Goal: Navigation & Orientation: Find specific page/section

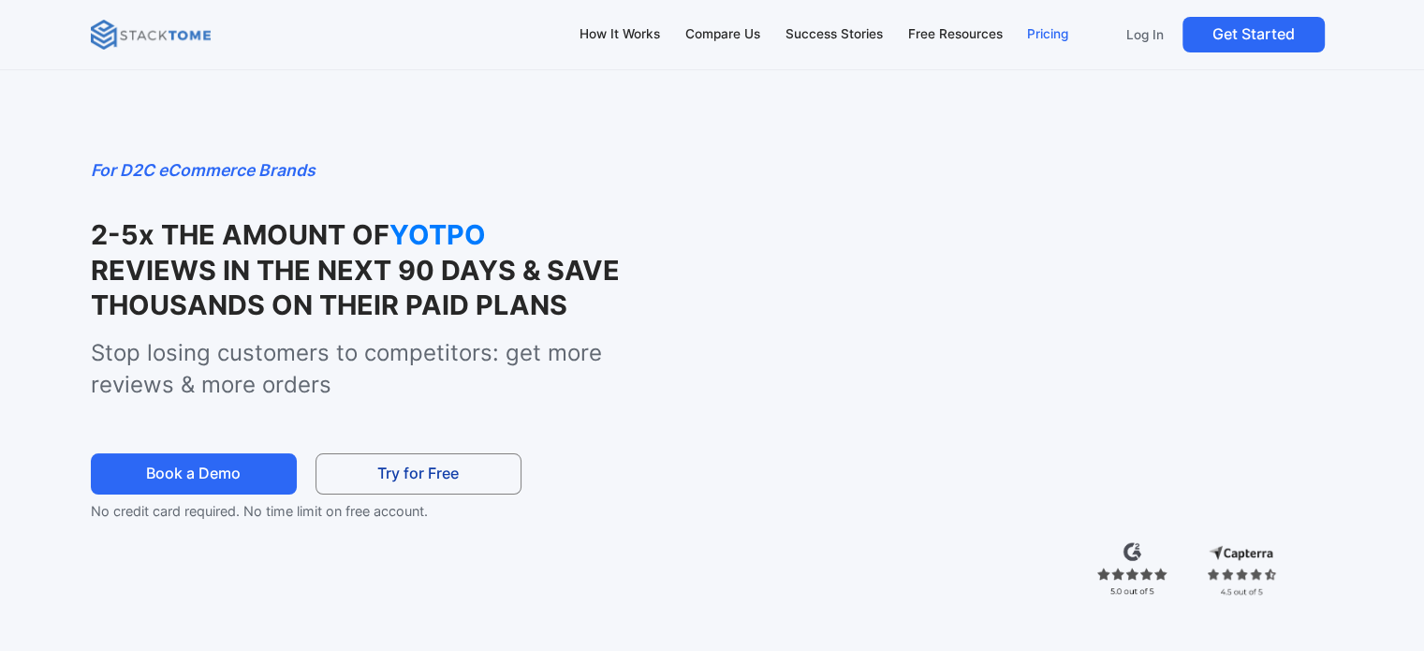
click at [1043, 29] on div "Pricing" at bounding box center [1047, 34] width 41 height 21
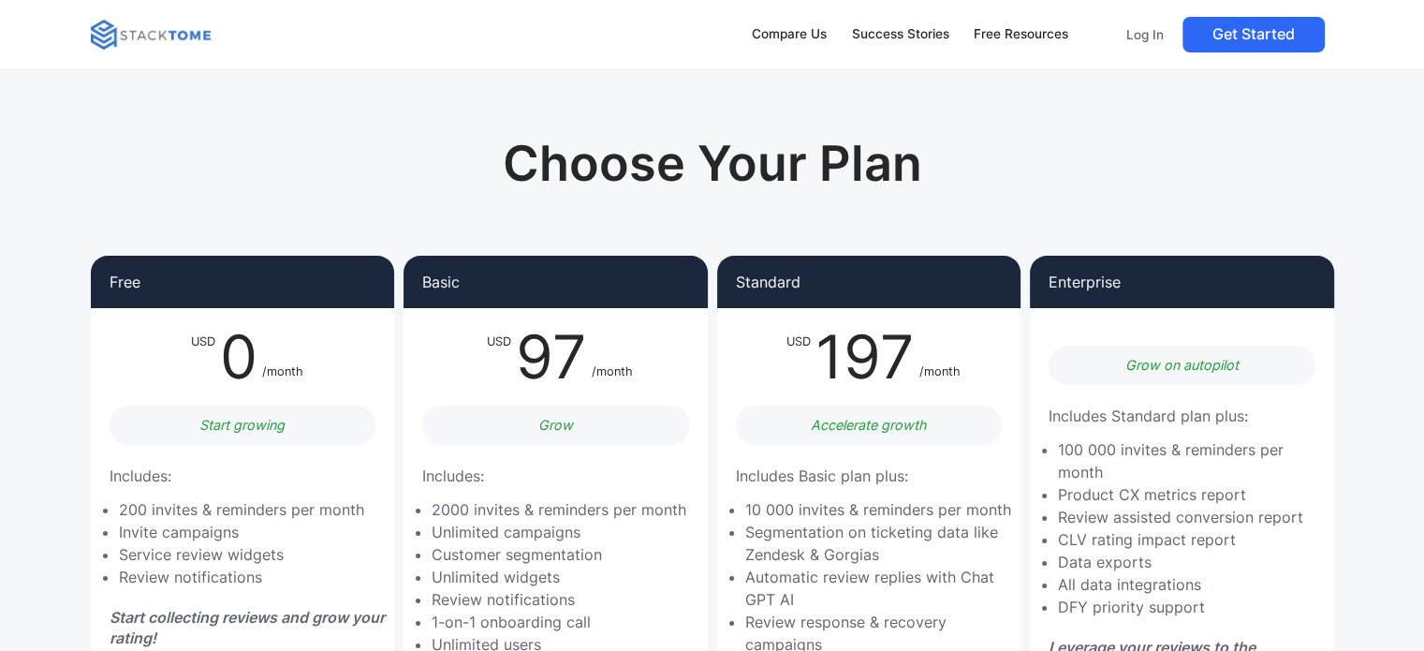
click at [179, 28] on img at bounding box center [151, 35] width 120 height 30
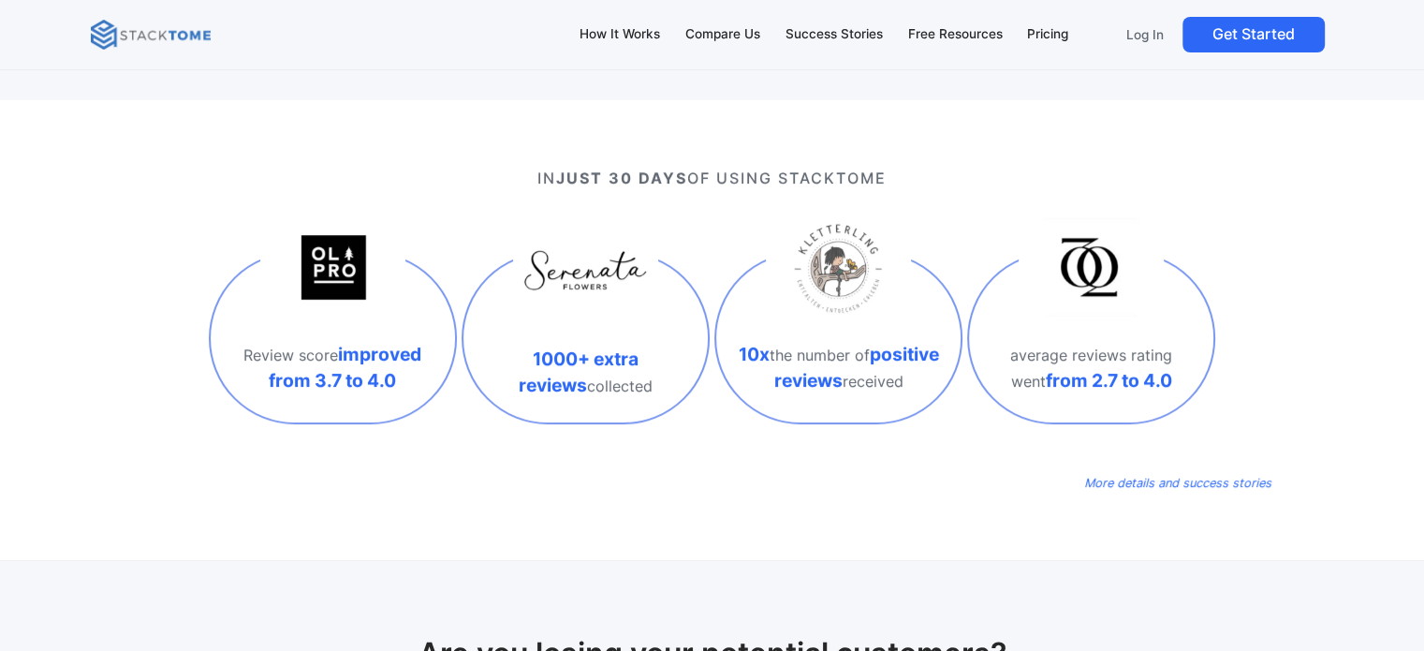
scroll to position [592, 0]
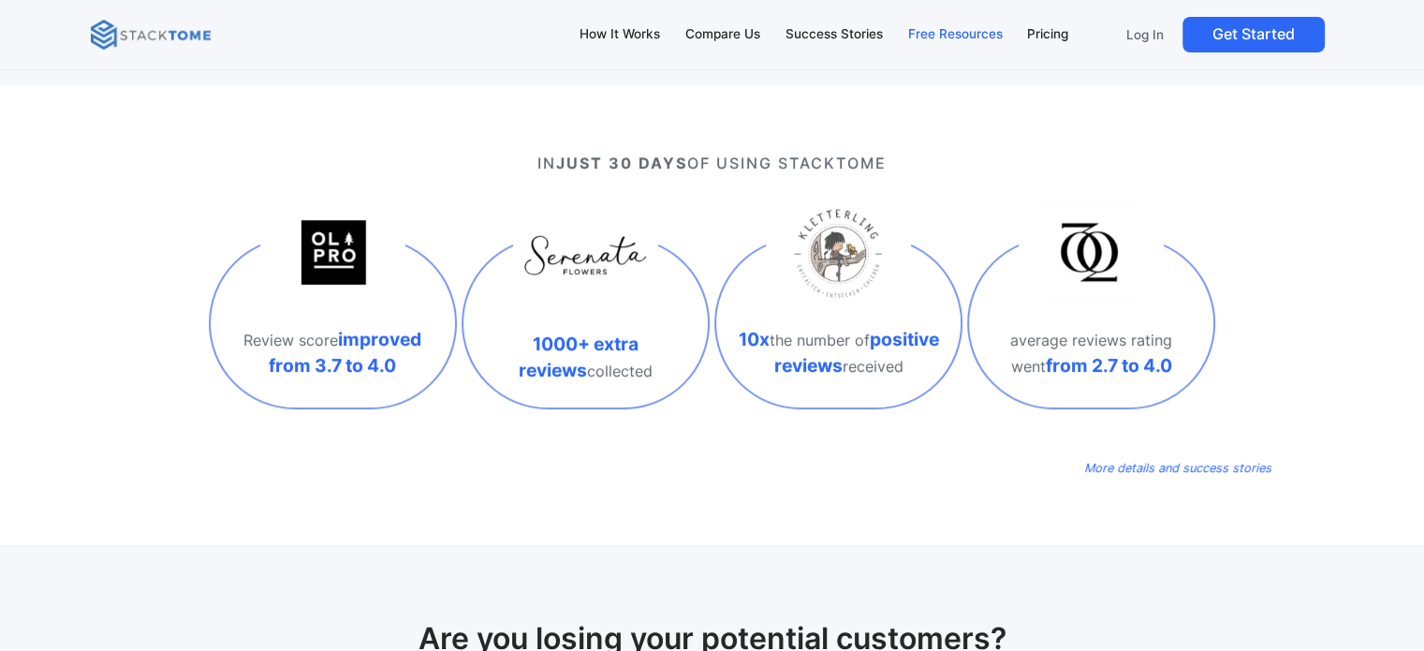
click at [918, 37] on div "Free Resources" at bounding box center [954, 34] width 95 height 21
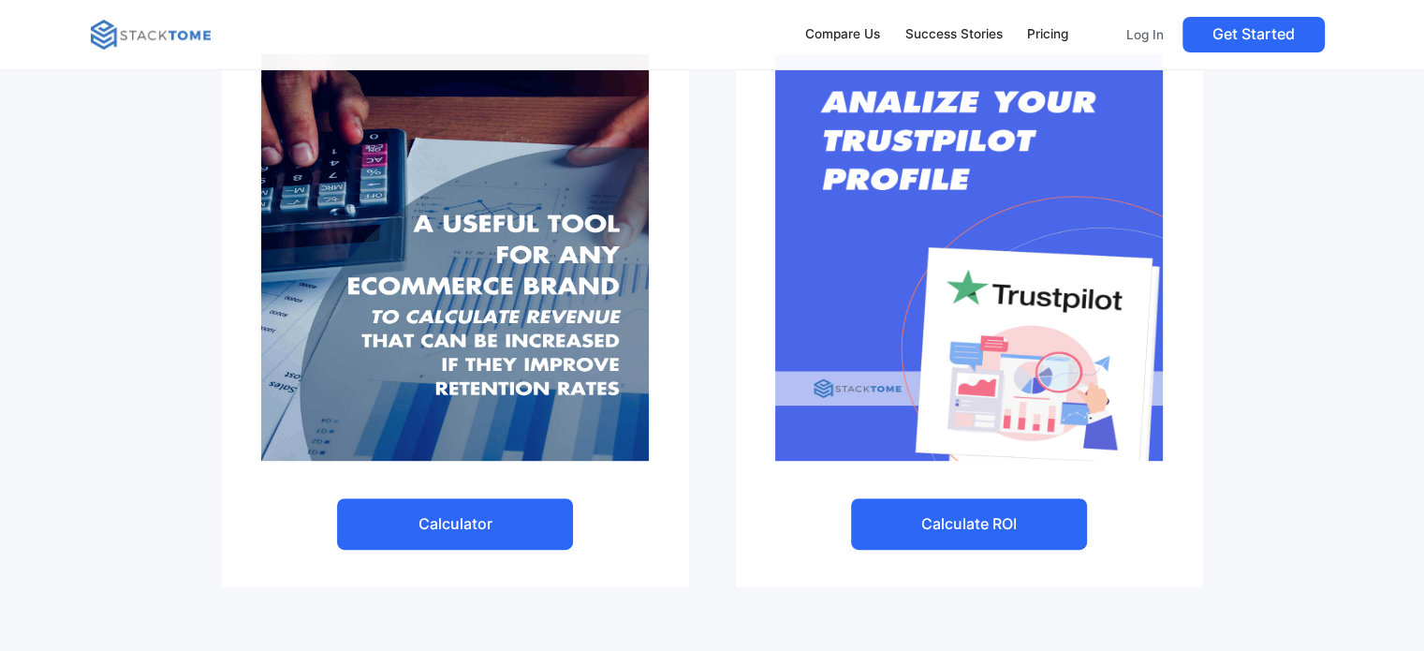
scroll to position [868, 0]
